Goal: Find specific page/section: Find specific page/section

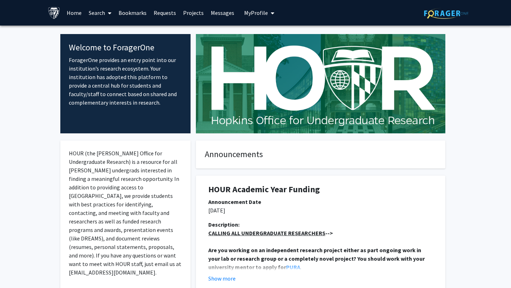
click at [111, 13] on icon at bounding box center [110, 13] width 4 height 6
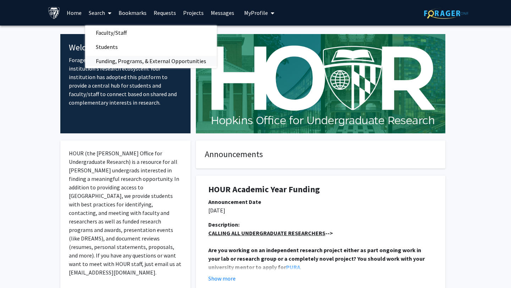
click at [119, 64] on span "Funding, Programs, & External Opportunities" at bounding box center [151, 61] width 132 height 14
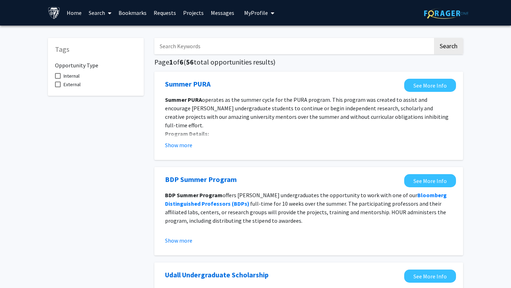
click at [443, 14] on img at bounding box center [446, 13] width 44 height 11
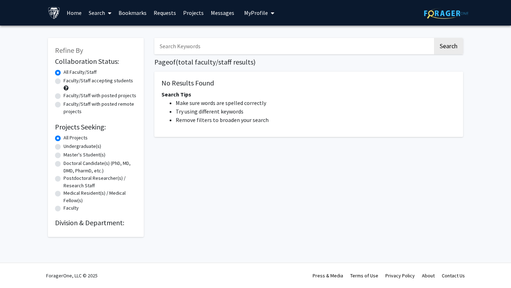
click at [121, 82] on label "Faculty/Staff accepting students" at bounding box center [97, 80] width 69 height 7
click at [68, 82] on input "Faculty/Staff accepting students" at bounding box center [65, 79] width 5 height 5
radio input "true"
click at [94, 147] on label "Undergraduate(s)" at bounding box center [82, 146] width 38 height 7
click at [68, 147] on input "Undergraduate(s)" at bounding box center [65, 145] width 5 height 5
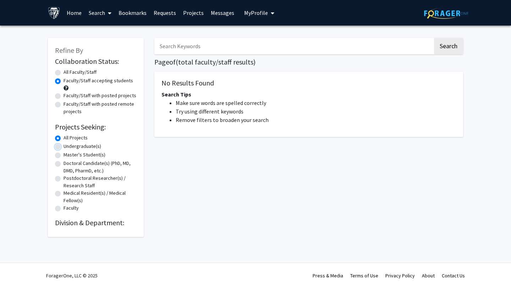
radio input "true"
click at [94, 225] on h2 "Division & Department:" at bounding box center [96, 222] width 82 height 9
click at [268, 15] on span "My profile dropdown to access profile and logout" at bounding box center [271, 13] width 6 height 25
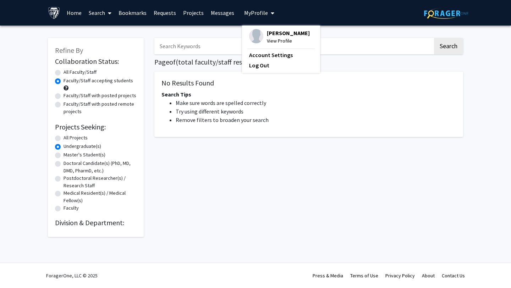
click at [162, 186] on div "Search Page of ( total faculty/staff results) No Results Found Search Tips Make…" at bounding box center [308, 134] width 319 height 206
click at [105, 9] on span at bounding box center [108, 13] width 6 height 25
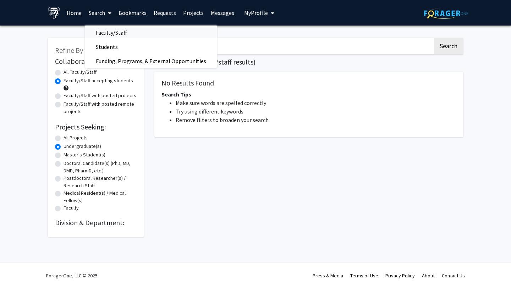
click at [112, 30] on span "Faculty/Staff" at bounding box center [111, 33] width 52 height 14
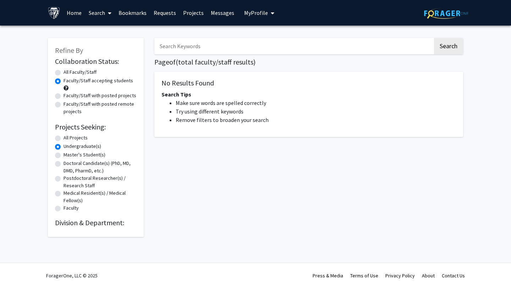
click at [93, 71] on label "All Faculty/Staff" at bounding box center [79, 71] width 33 height 7
click at [68, 71] on input "All Faculty/Staff" at bounding box center [65, 70] width 5 height 5
radio input "true"
click at [93, 73] on label "All Faculty/Staff" at bounding box center [79, 71] width 33 height 7
click at [68, 73] on input "All Faculty/Staff" at bounding box center [65, 70] width 5 height 5
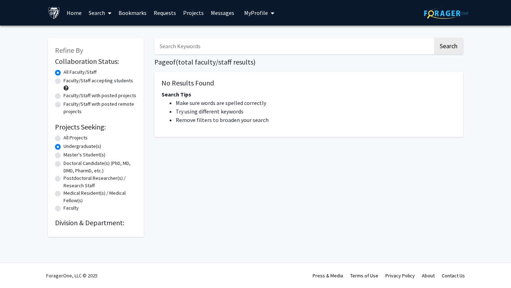
click at [88, 14] on link "Search" at bounding box center [100, 12] width 30 height 25
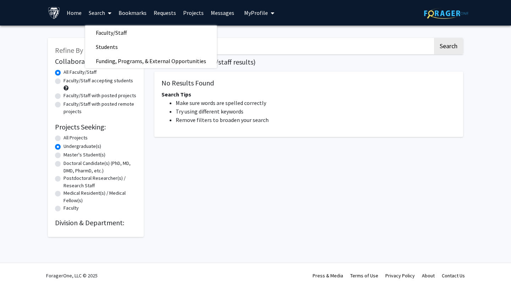
click at [82, 12] on link "Home" at bounding box center [74, 12] width 22 height 25
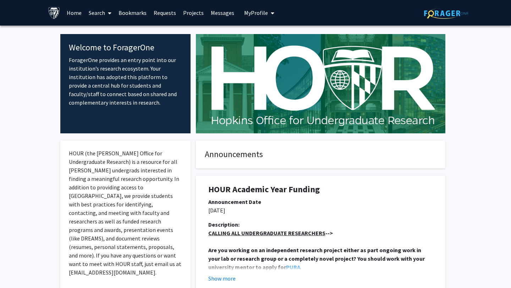
click at [140, 11] on link "Bookmarks" at bounding box center [132, 12] width 35 height 25
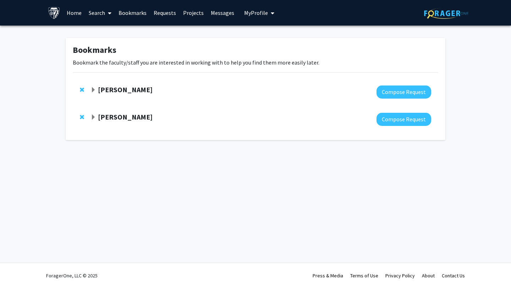
click at [95, 87] on span "Expand Amy Balanoff Bookmark" at bounding box center [93, 90] width 6 height 6
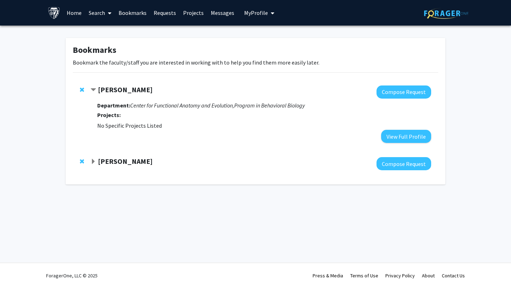
click at [91, 161] on span "Expand Kisi Bohn Bookmark" at bounding box center [93, 162] width 6 height 6
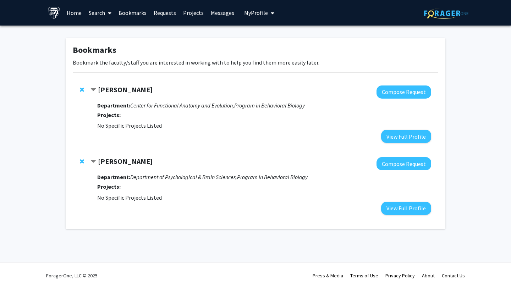
click at [268, 15] on span "My profile dropdown to access profile and logout" at bounding box center [271, 13] width 6 height 25
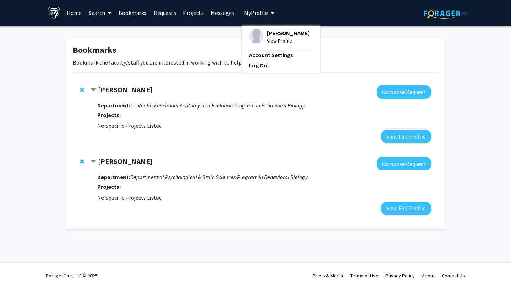
click at [108, 13] on icon at bounding box center [110, 13] width 4 height 6
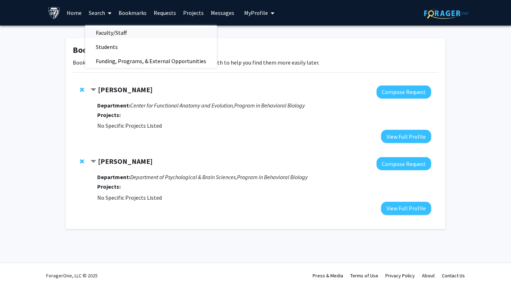
click at [111, 29] on span "Faculty/Staff" at bounding box center [111, 33] width 52 height 14
